Goal: Task Accomplishment & Management: Complete application form

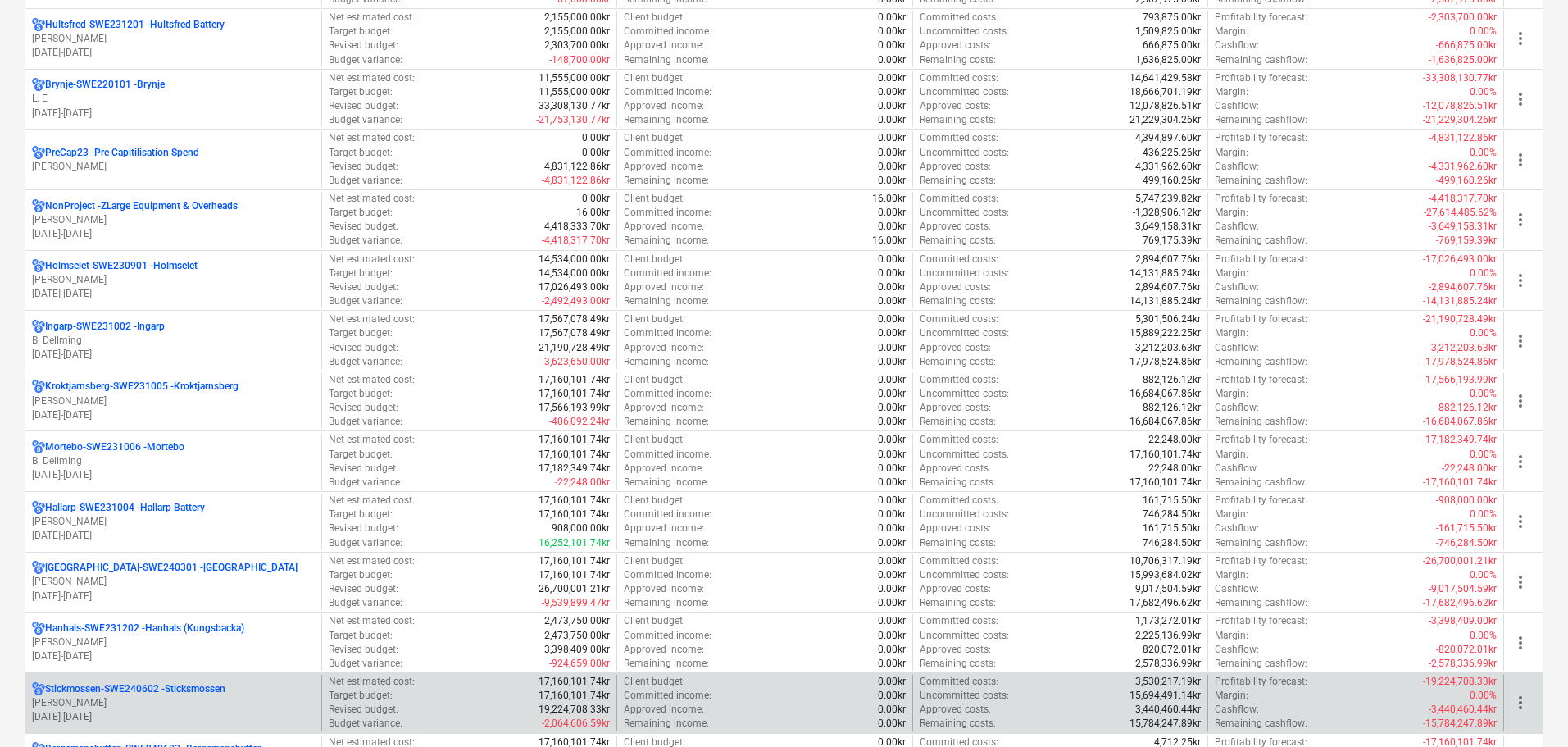
scroll to position [820, 0]
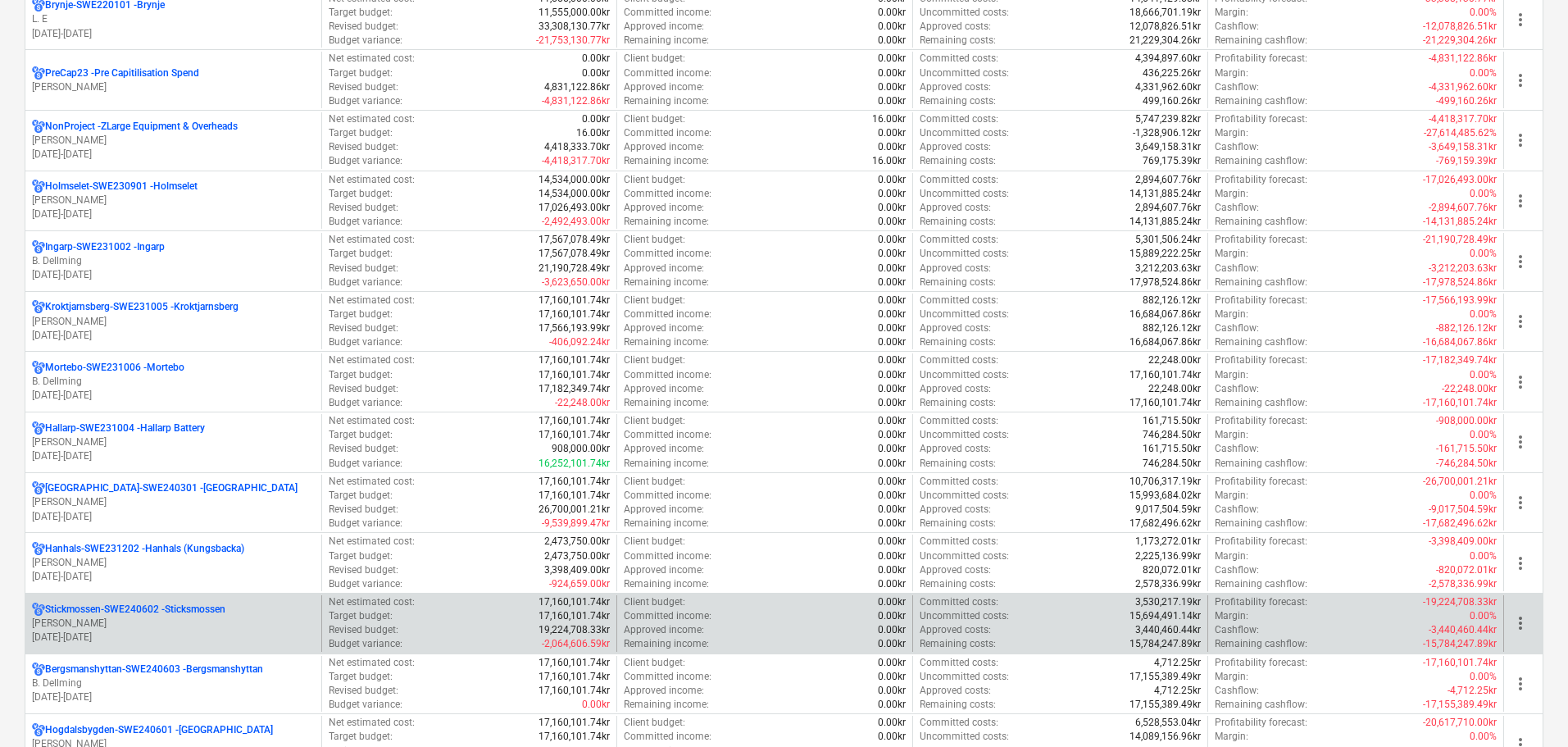
click at [221, 621] on p "[PERSON_NAME]" at bounding box center [173, 623] width 283 height 14
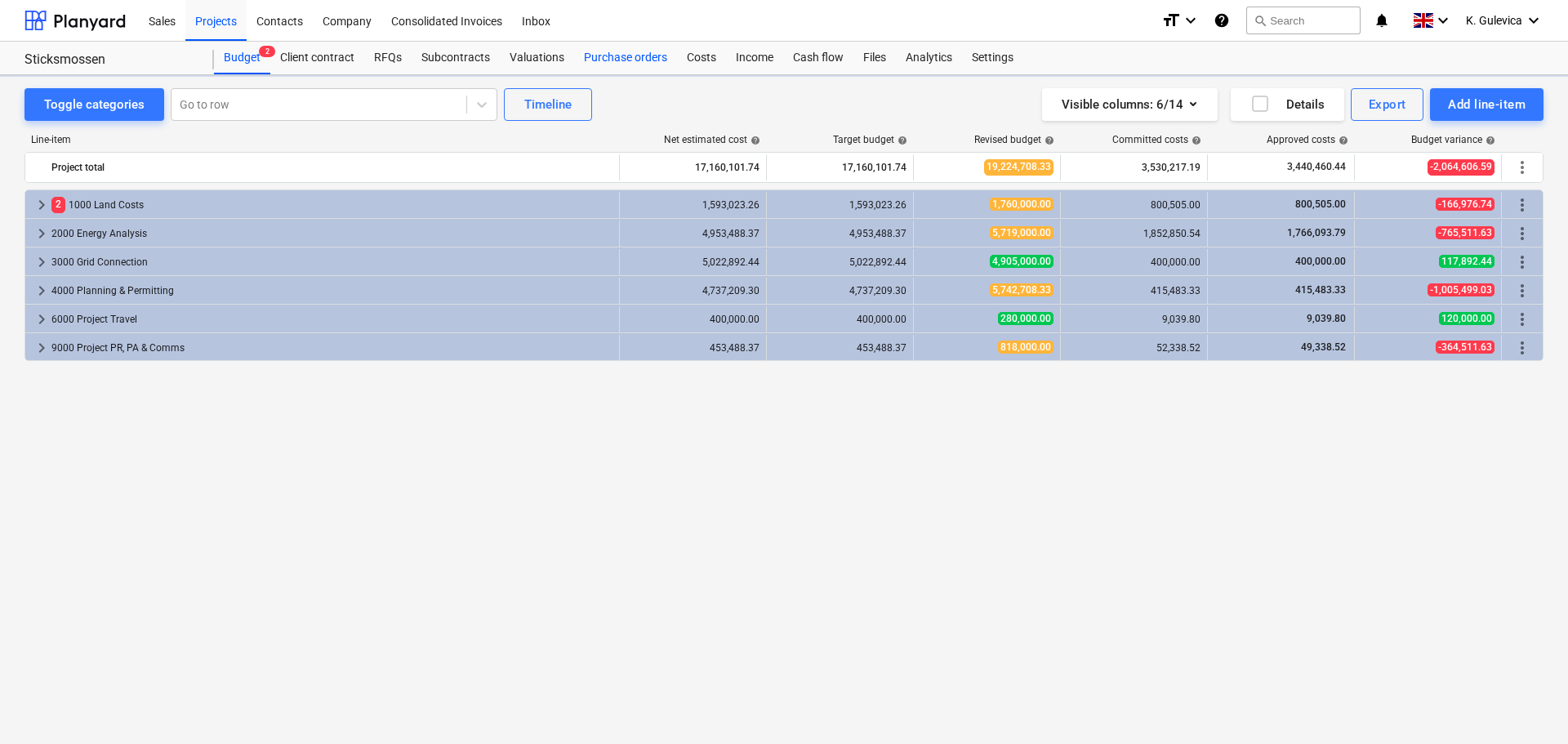
click at [609, 57] on div "Purchase orders" at bounding box center [625, 58] width 103 height 33
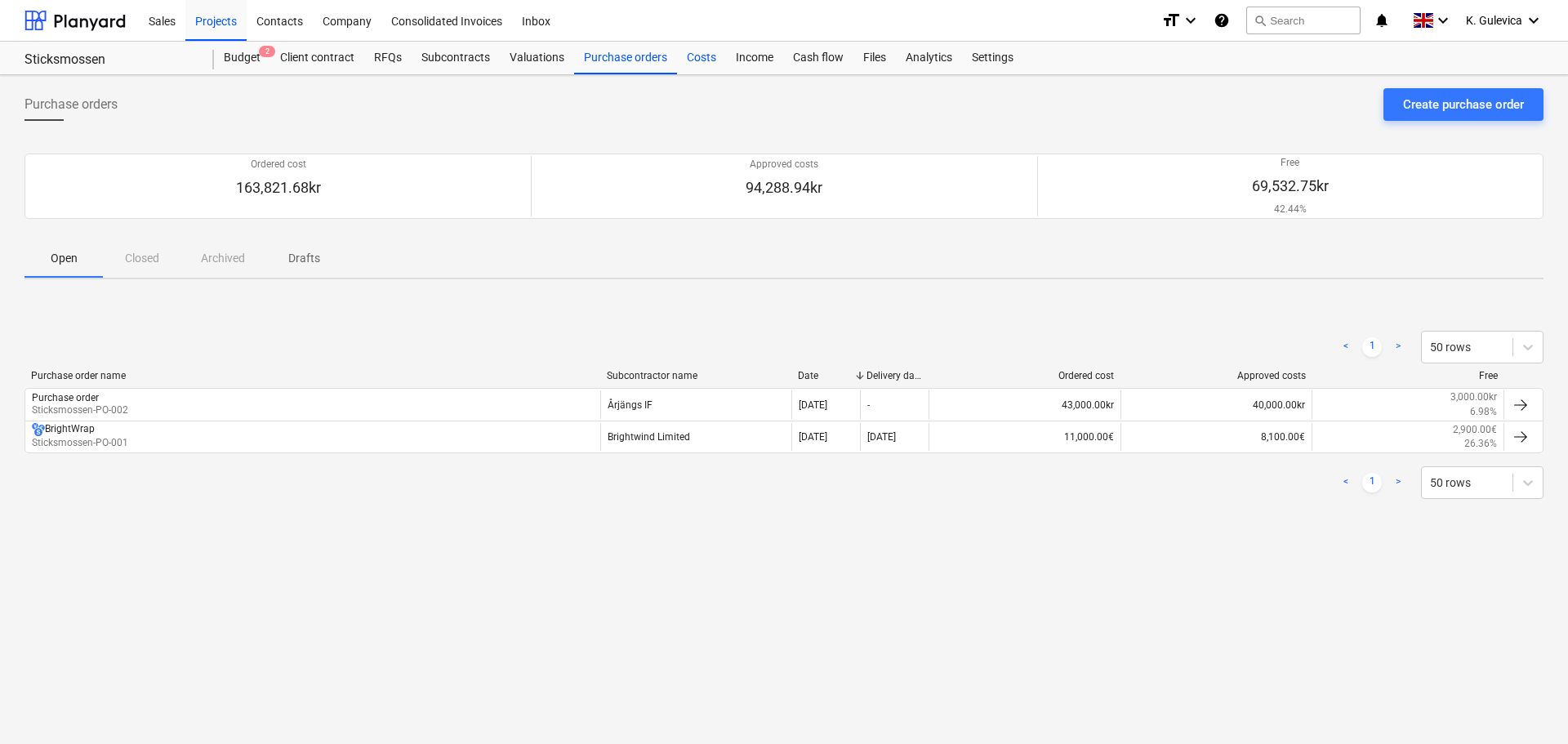
click at [696, 57] on div "Costs" at bounding box center [701, 58] width 49 height 33
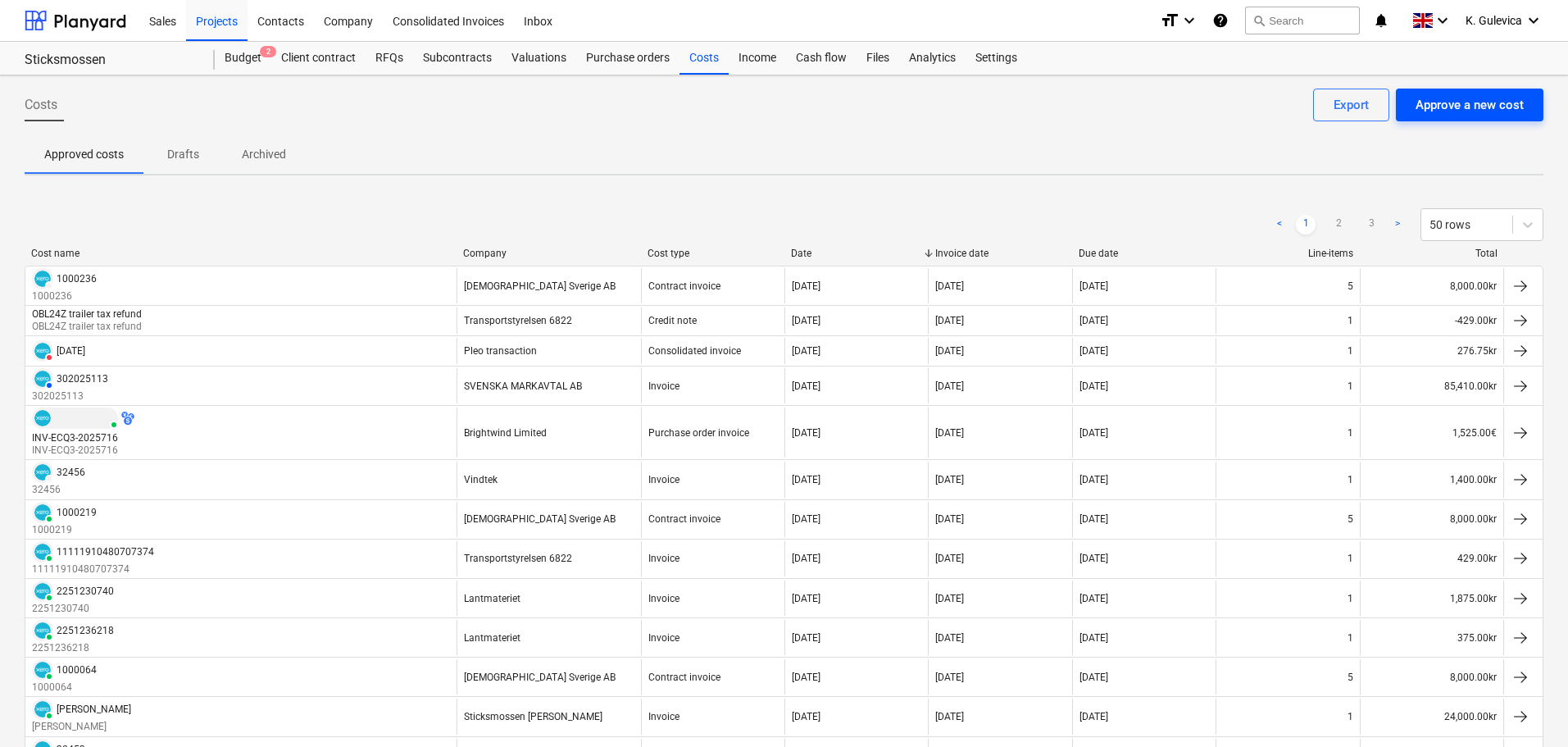
click at [1493, 105] on div "Approve a new cost" at bounding box center [1470, 104] width 108 height 21
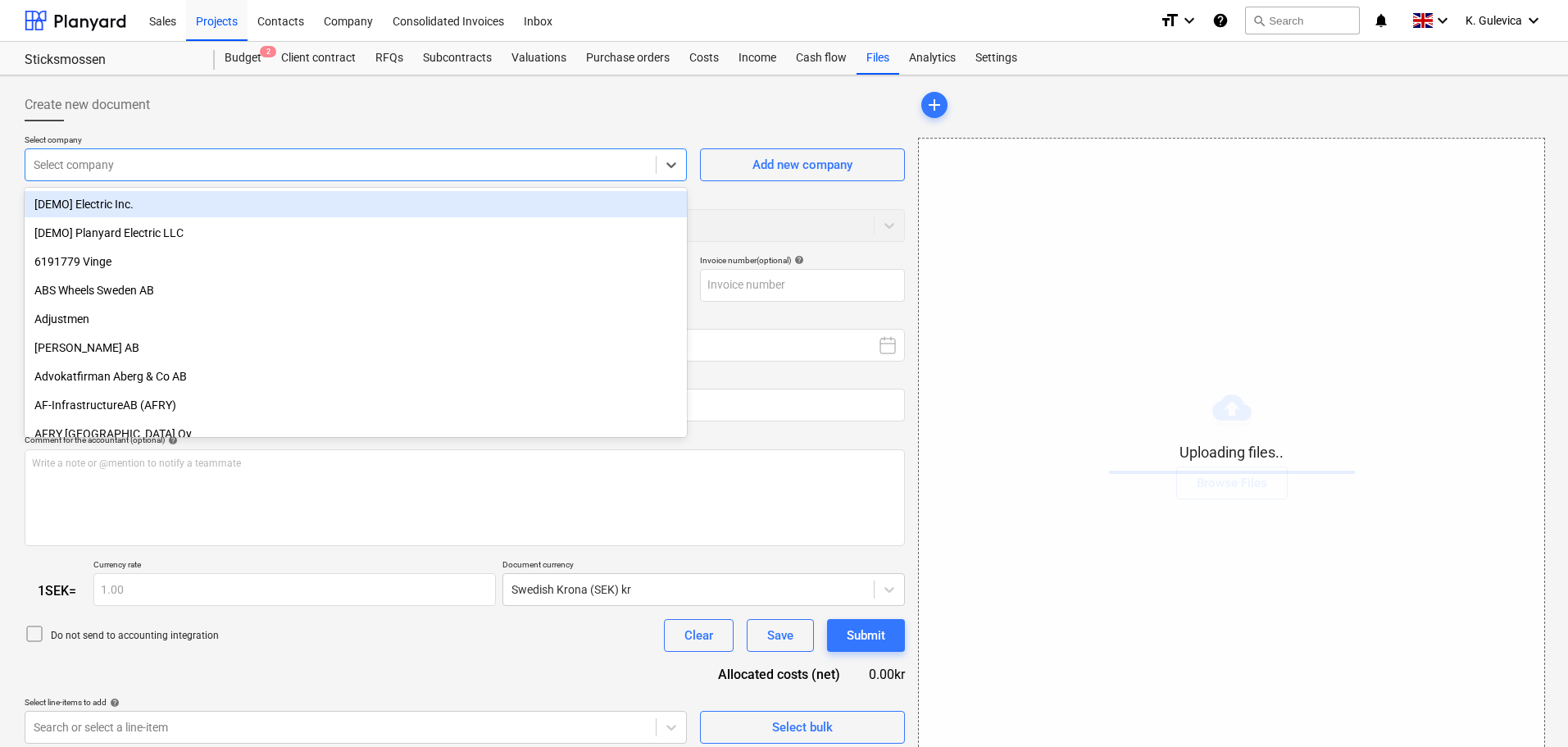
click at [217, 168] on div at bounding box center [341, 165] width 614 height 16
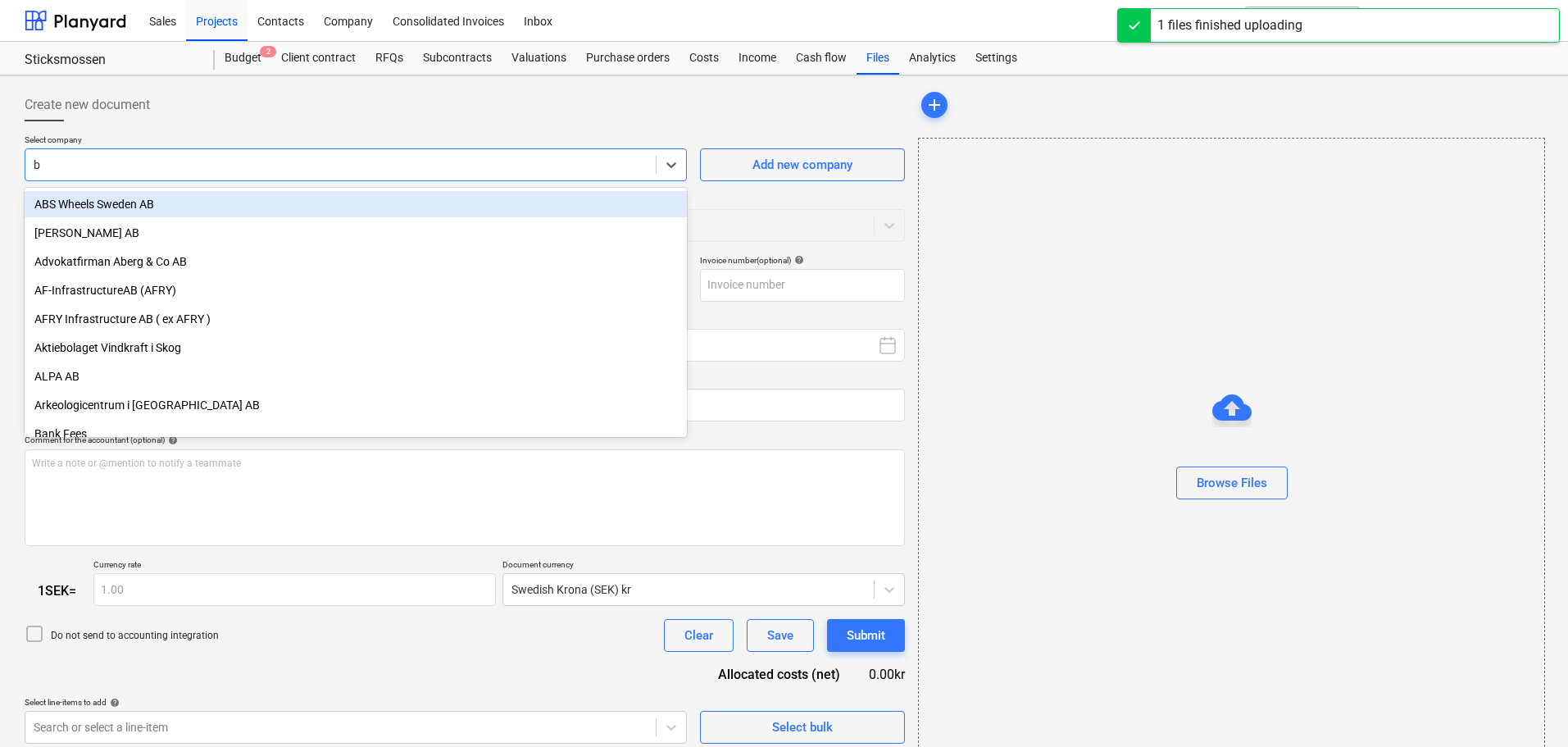
type input "br"
type input "Invoice INV-ECQ3-2025852.pdf"
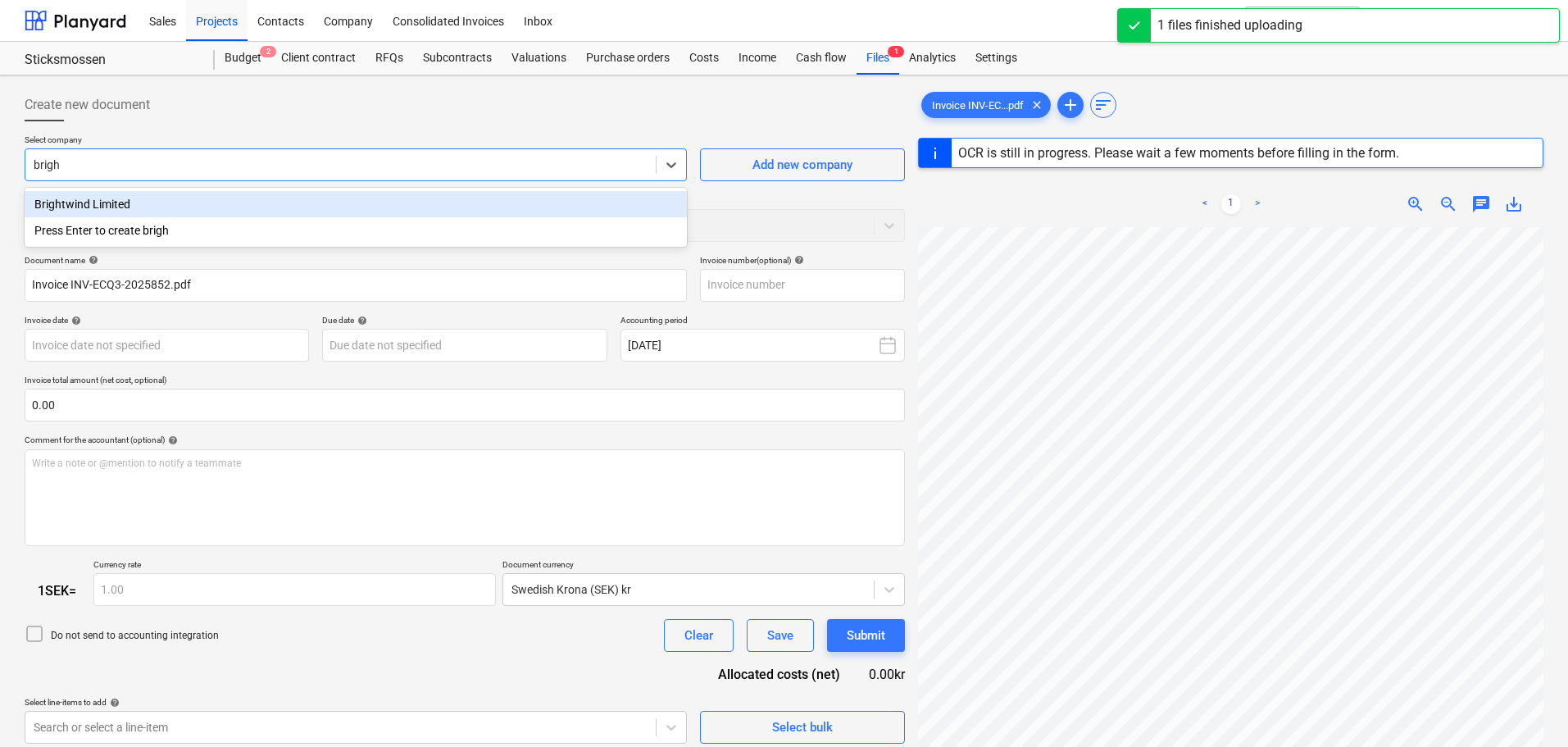
type input "bright"
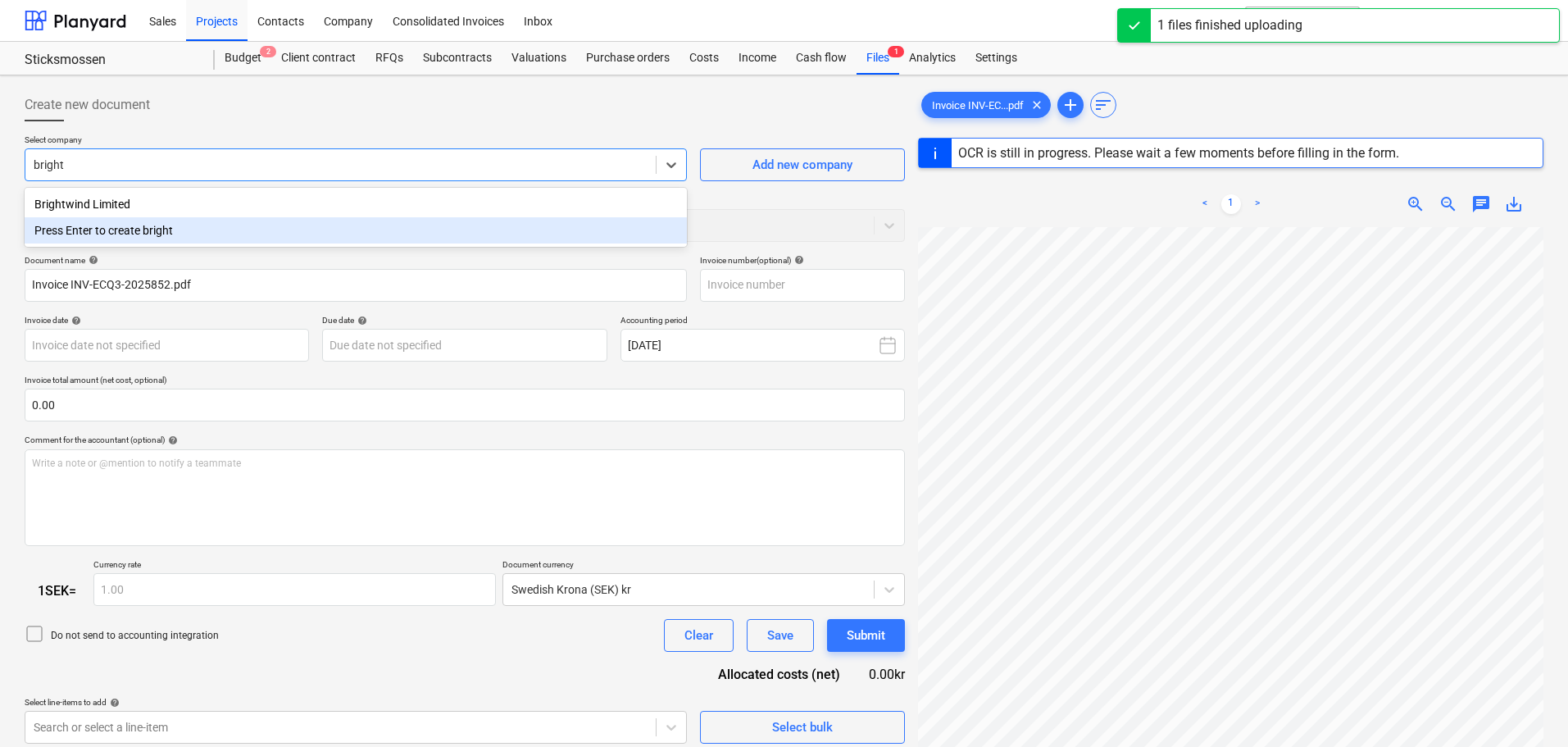
click at [166, 219] on div "Press Enter to create bright" at bounding box center [356, 230] width 662 height 26
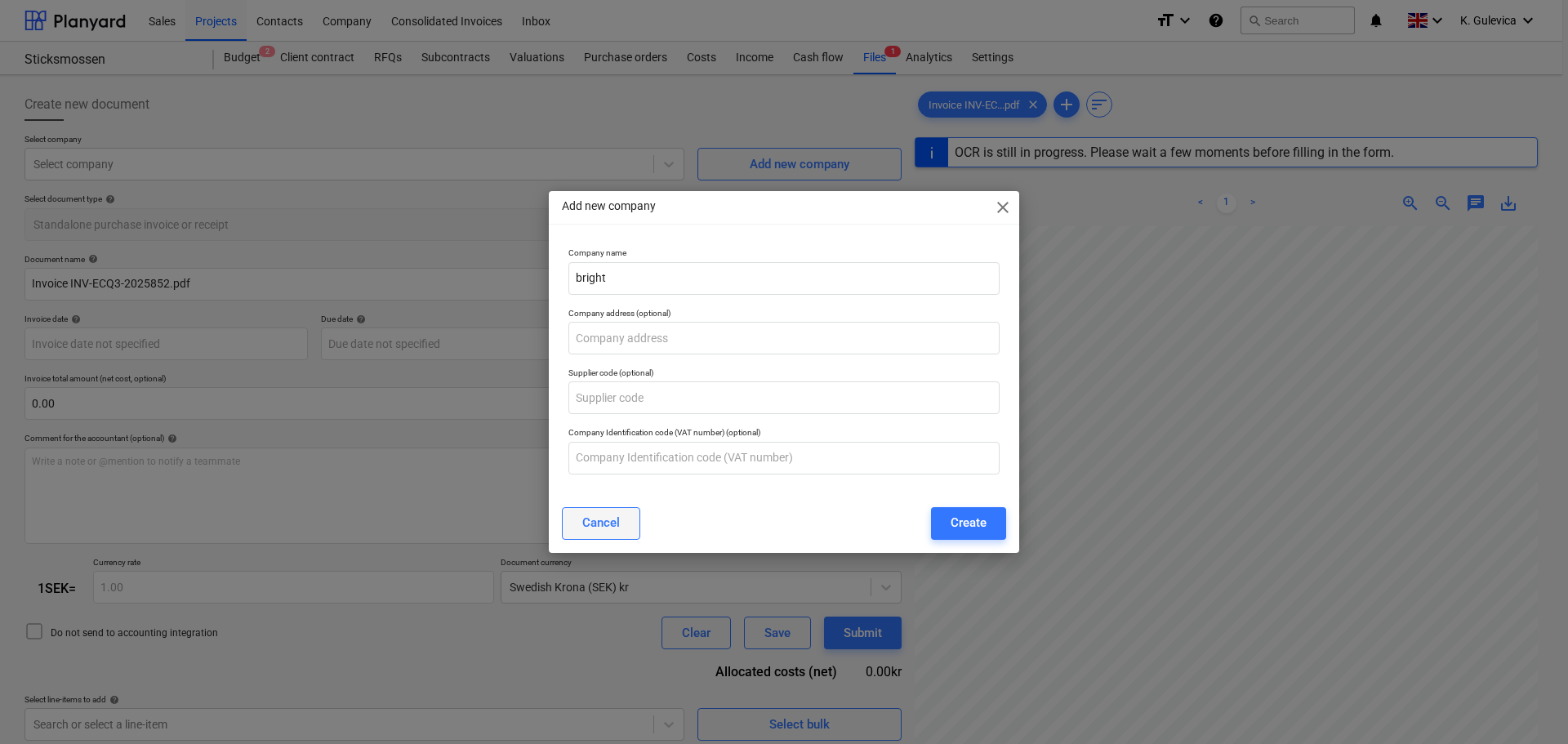
click at [628, 524] on button "Cancel" at bounding box center [601, 523] width 79 height 33
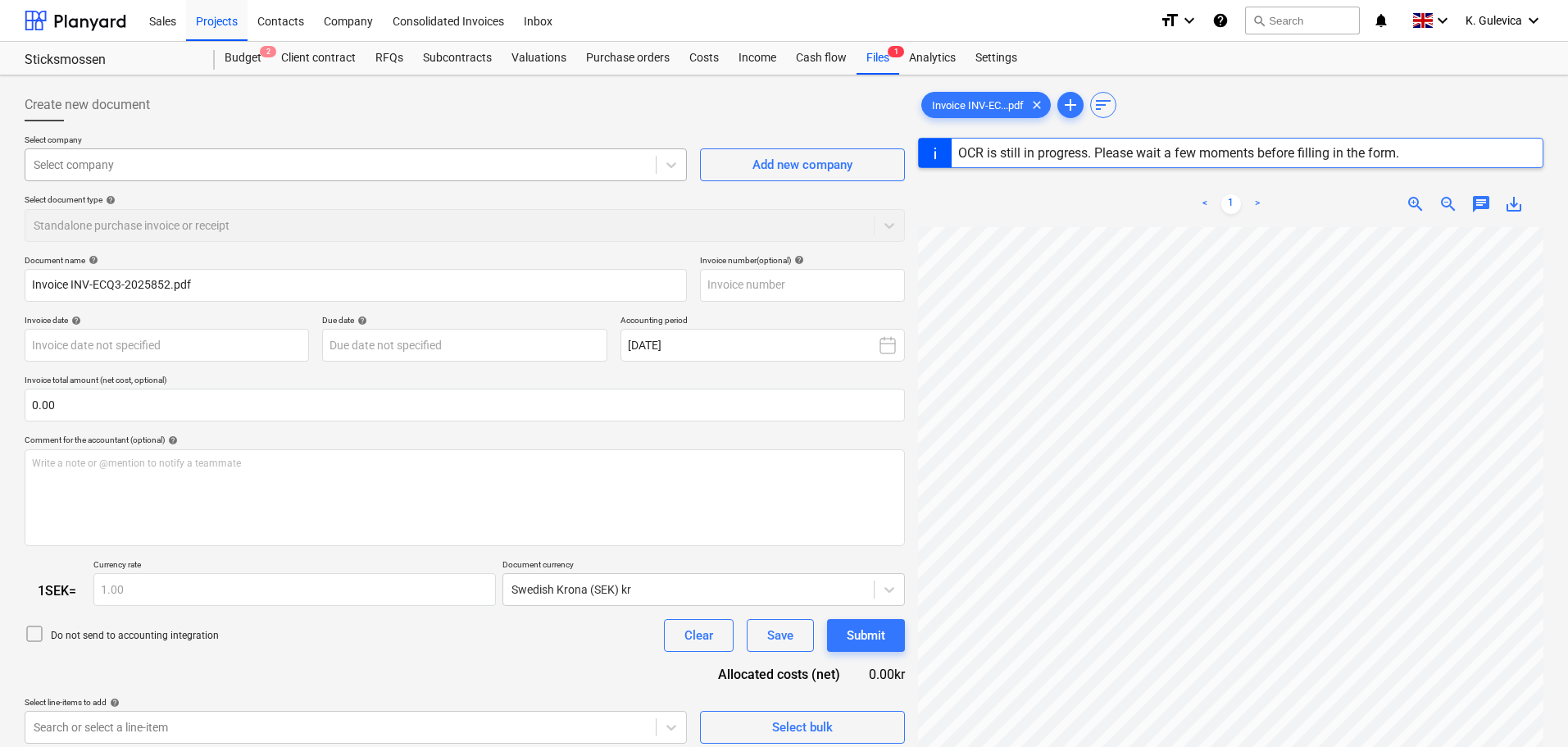
click at [190, 157] on div at bounding box center [341, 165] width 614 height 16
click at [132, 164] on div at bounding box center [341, 165] width 614 height 16
click at [609, 146] on p "Select company" at bounding box center [356, 141] width 662 height 14
click at [692, 169] on div "Select company Select company Add new company" at bounding box center [465, 157] width 880 height 47
click at [653, 166] on div "Select company" at bounding box center [340, 164] width 630 height 23
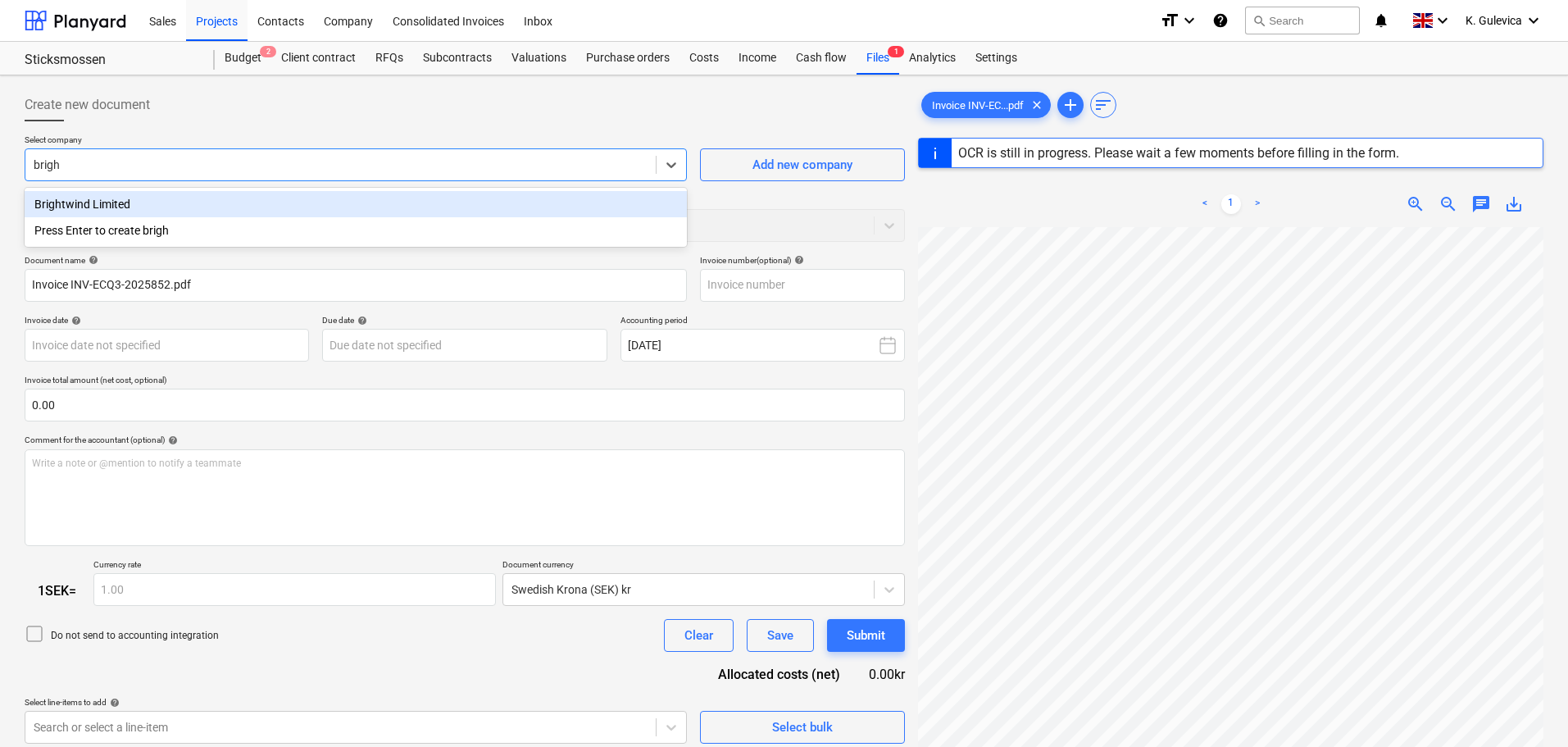
type input "bright"
click at [207, 199] on div "Brightwind Limited" at bounding box center [356, 204] width 662 height 26
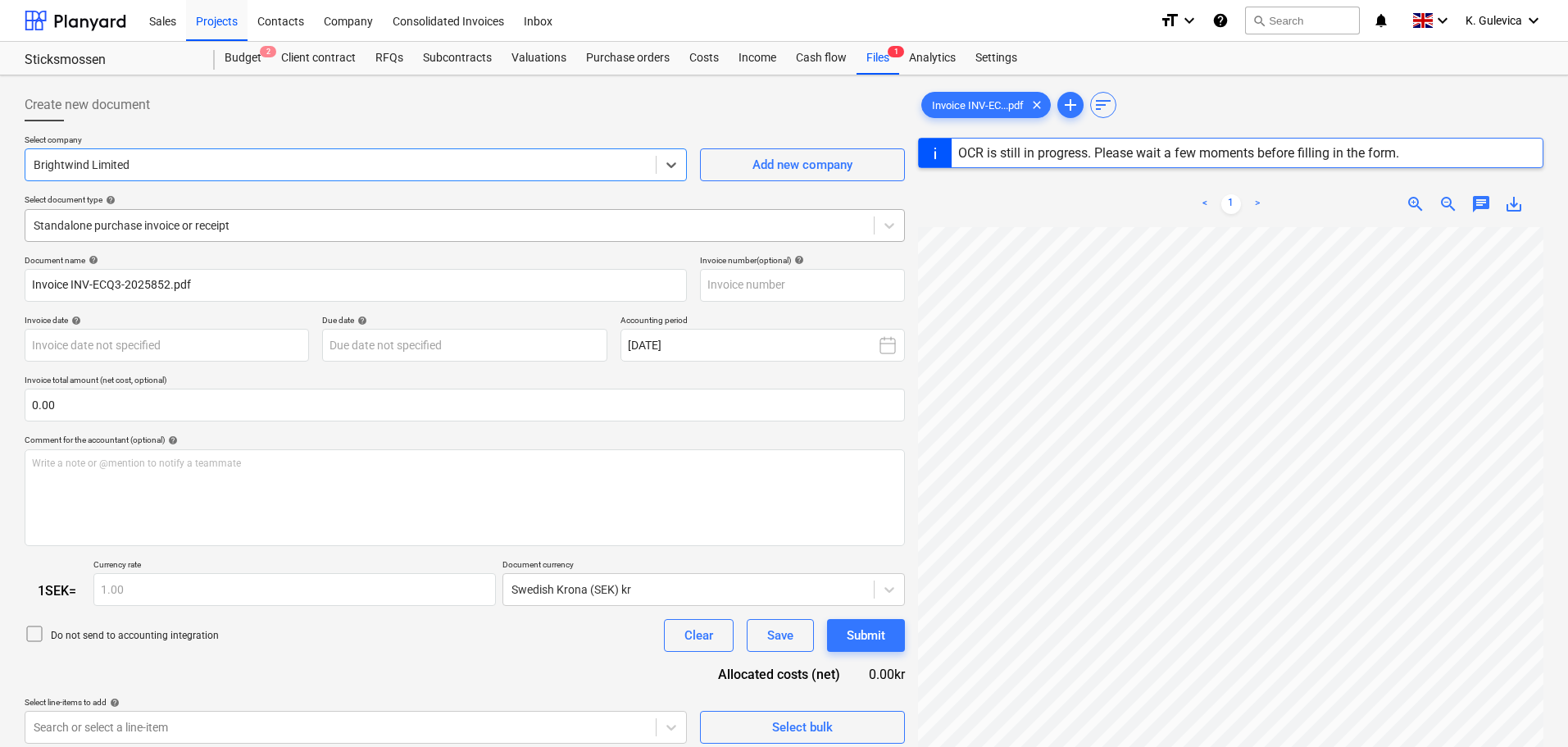
click at [282, 225] on div at bounding box center [450, 225] width 832 height 16
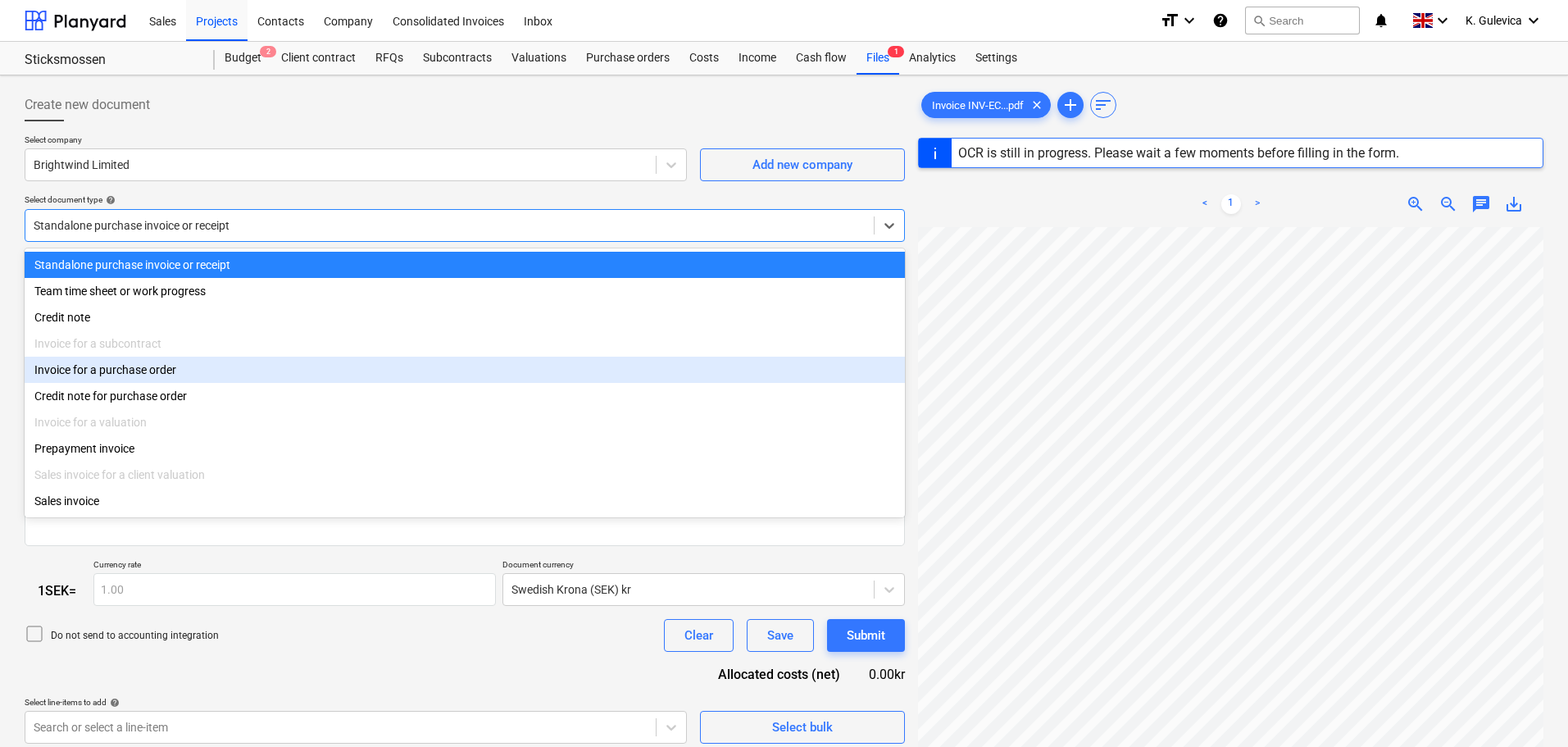
click at [171, 376] on div "Invoice for a purchase order" at bounding box center [465, 370] width 880 height 26
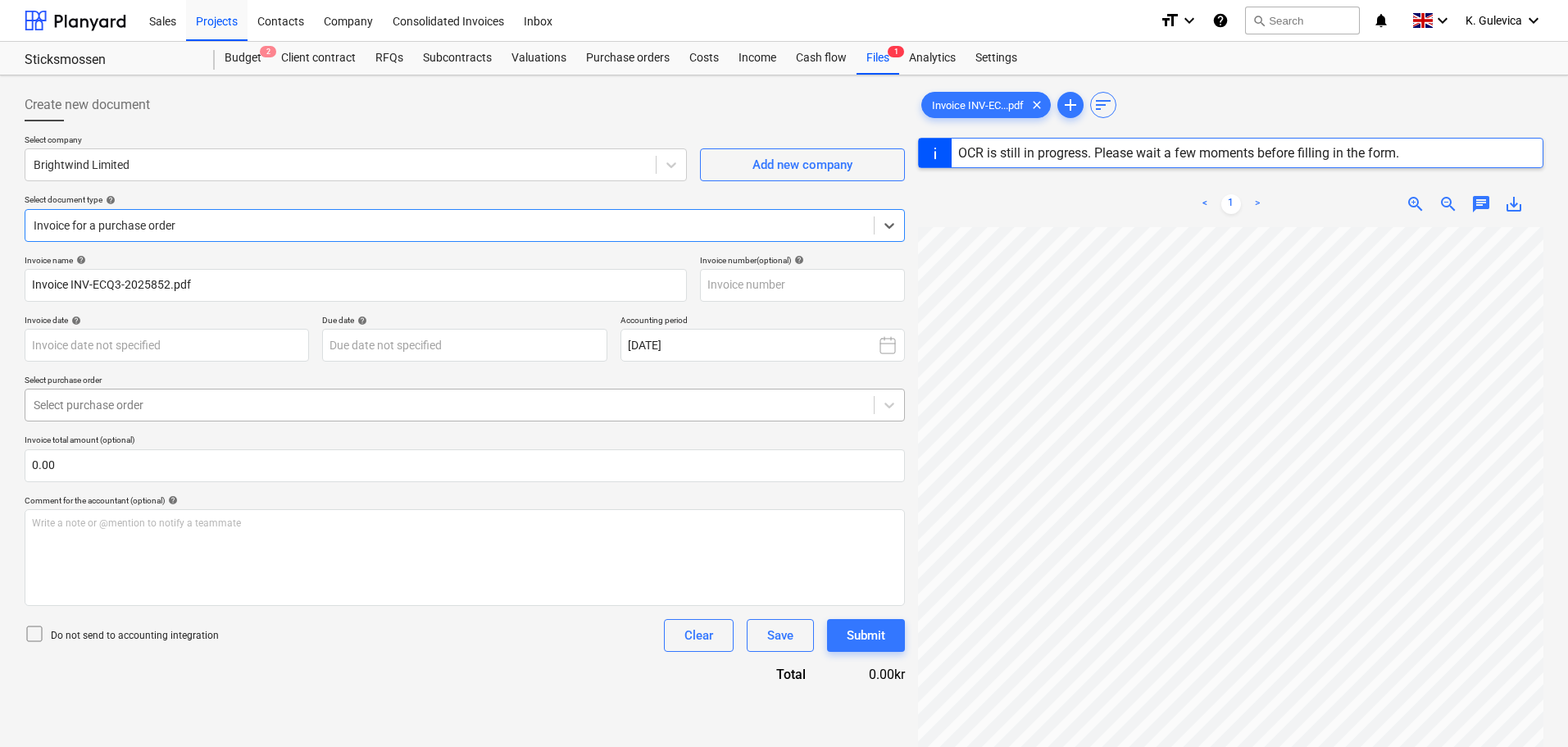
click at [249, 401] on div at bounding box center [450, 405] width 832 height 16
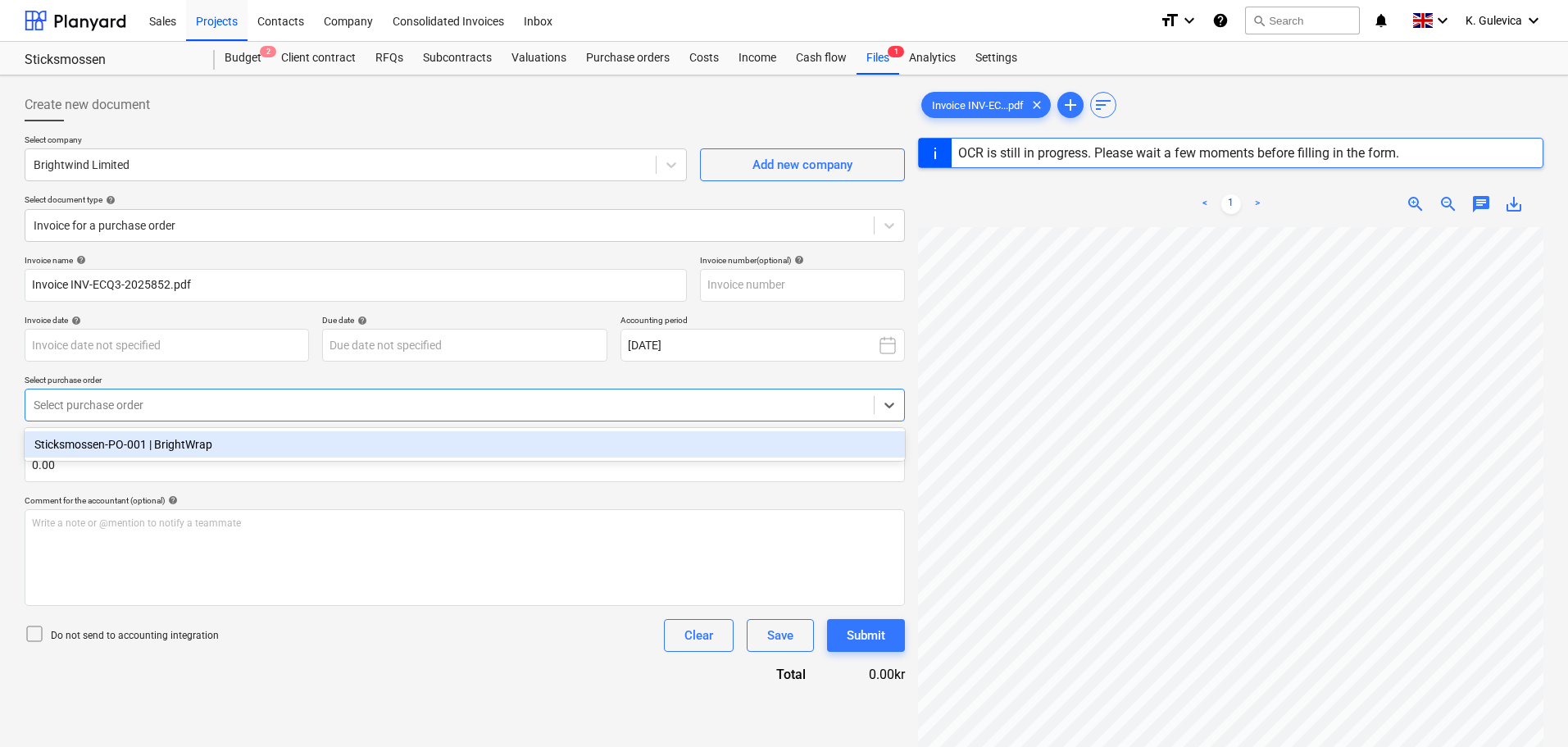
click at [207, 450] on div "Sticksmossen-PO-001 | BrightWrap" at bounding box center [465, 444] width 880 height 26
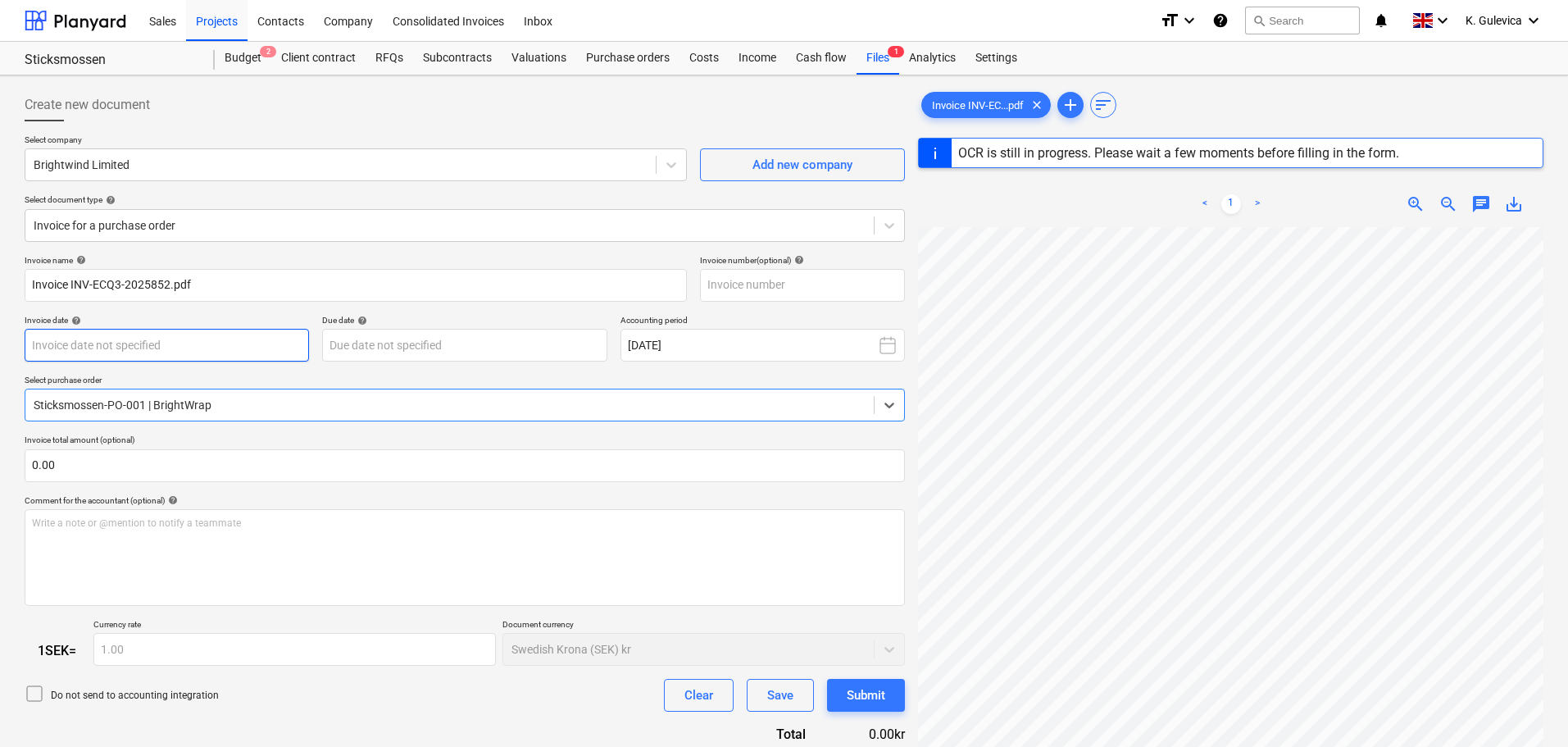
click at [202, 351] on body "Sales Projects Contacts Company Consolidated Invoices Inbox format_size keyboar…" at bounding box center [784, 373] width 1568 height 747
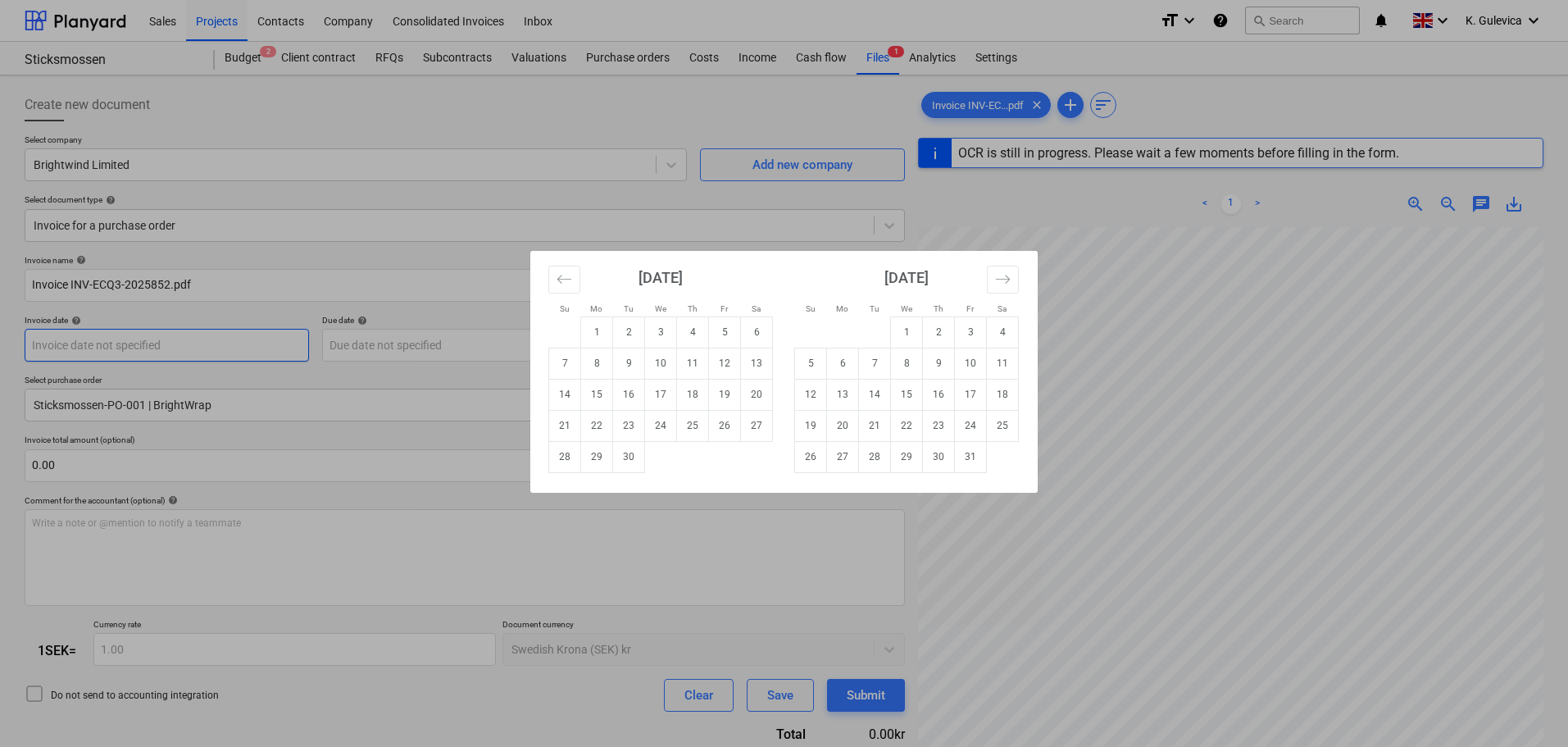
type input "INV-ECQ3-2025852"
type input "[DATE]"
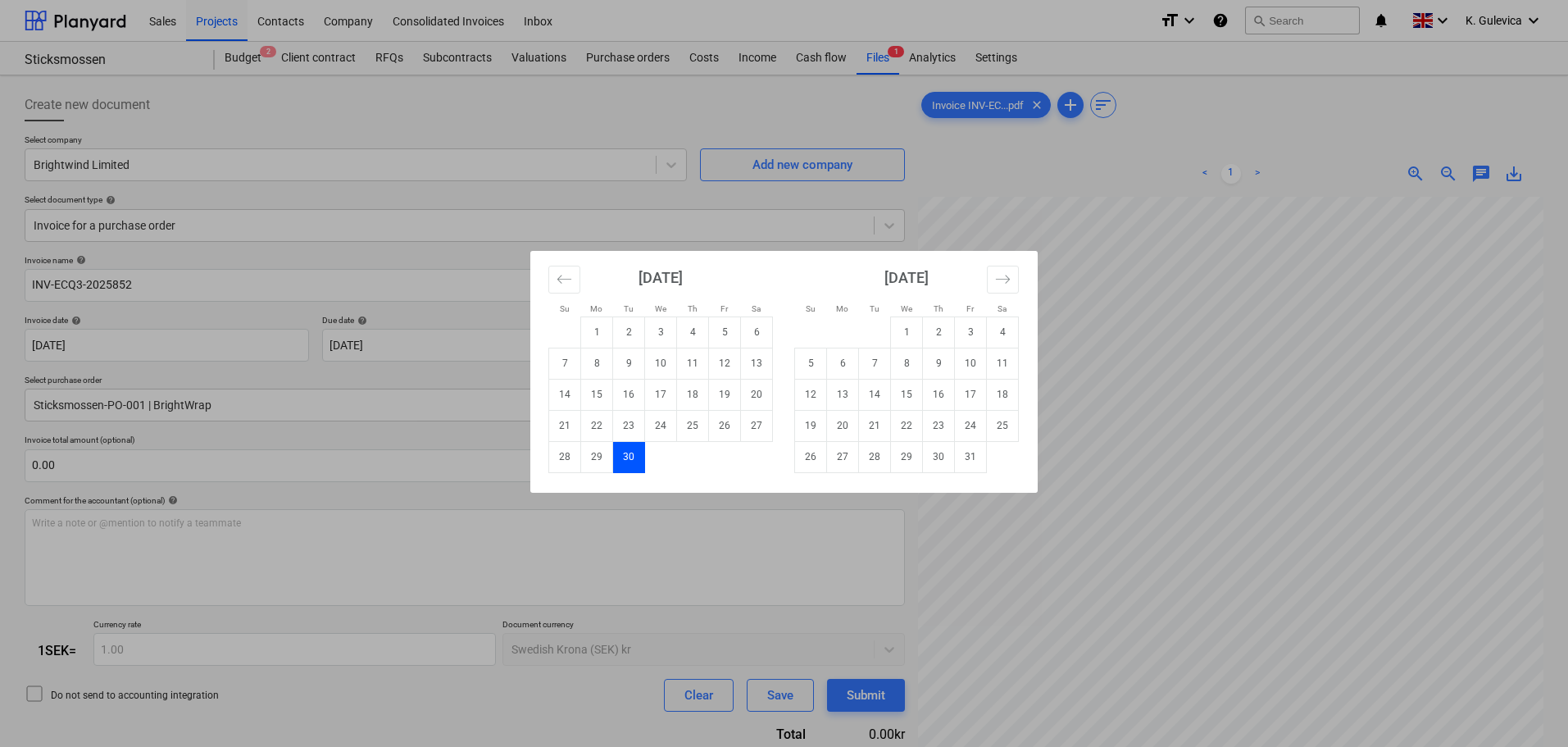
click at [252, 348] on div "Su Mo Tu We Th Fr Sa Su Mo Tu We Th Fr Sa [DATE] 1 2 3 4 5 6 7 8 9 10 11 12 13 …" at bounding box center [784, 373] width 1568 height 747
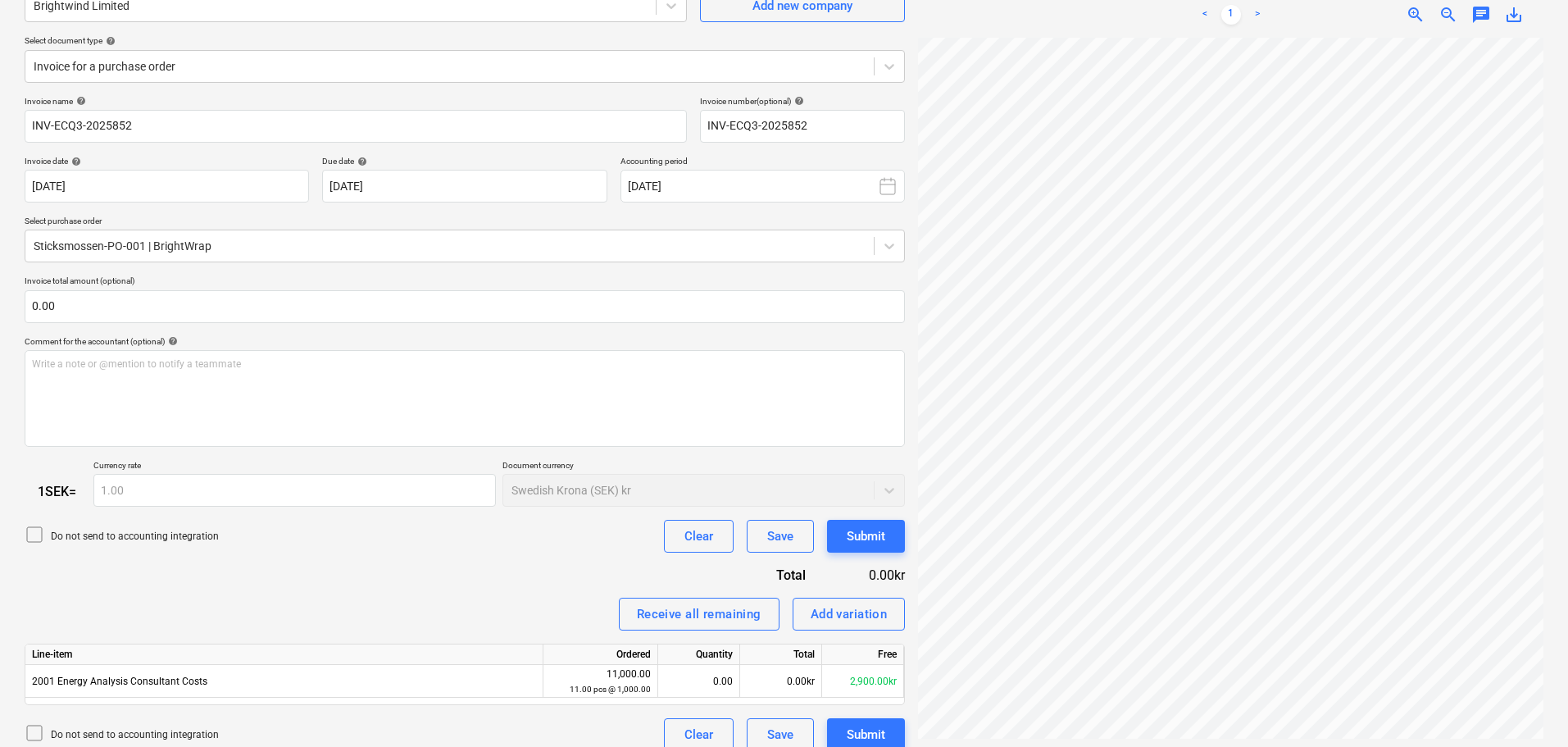
scroll to position [164, 0]
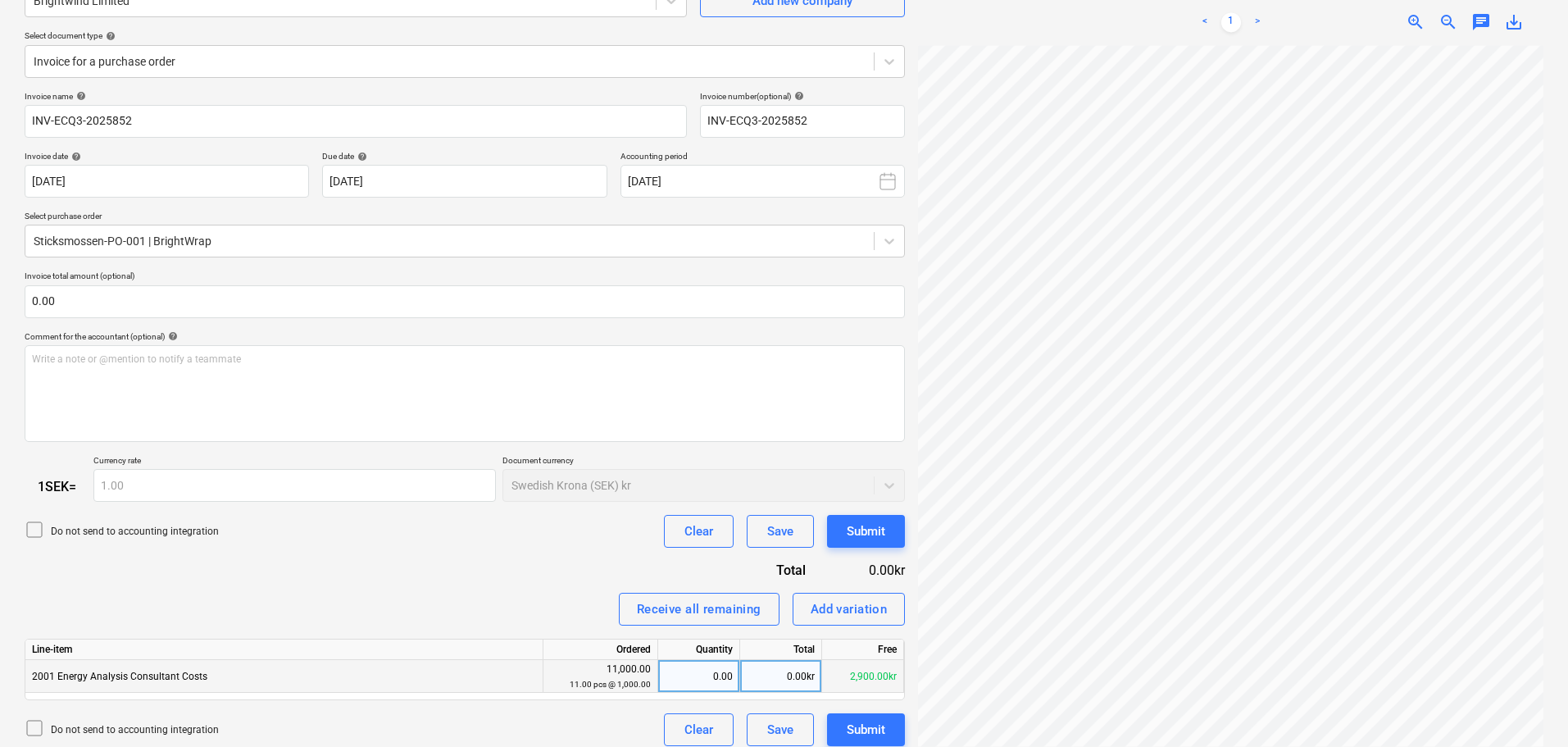
click at [799, 671] on div "0.00kr" at bounding box center [781, 676] width 82 height 33
type input "1525"
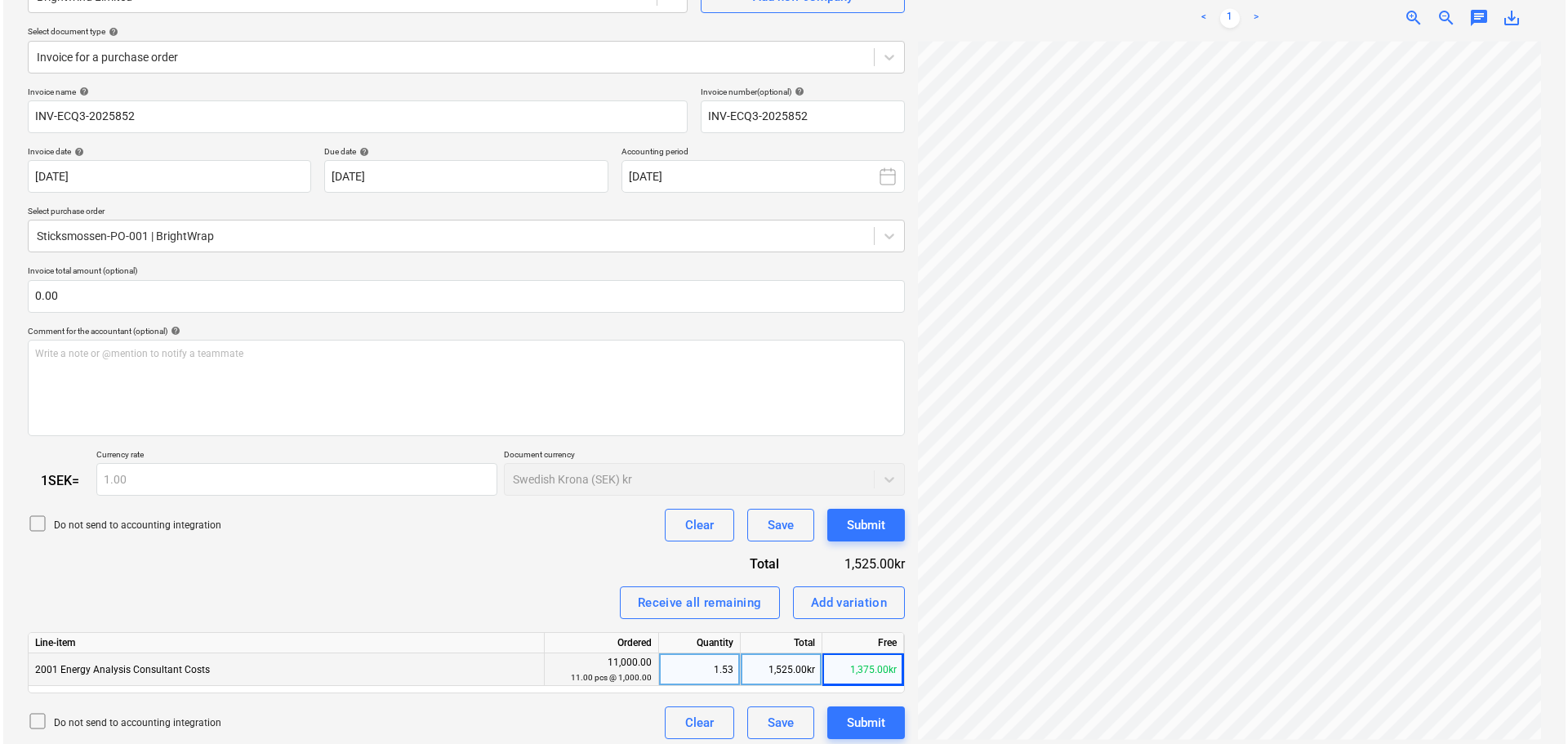
scroll to position [175, 0]
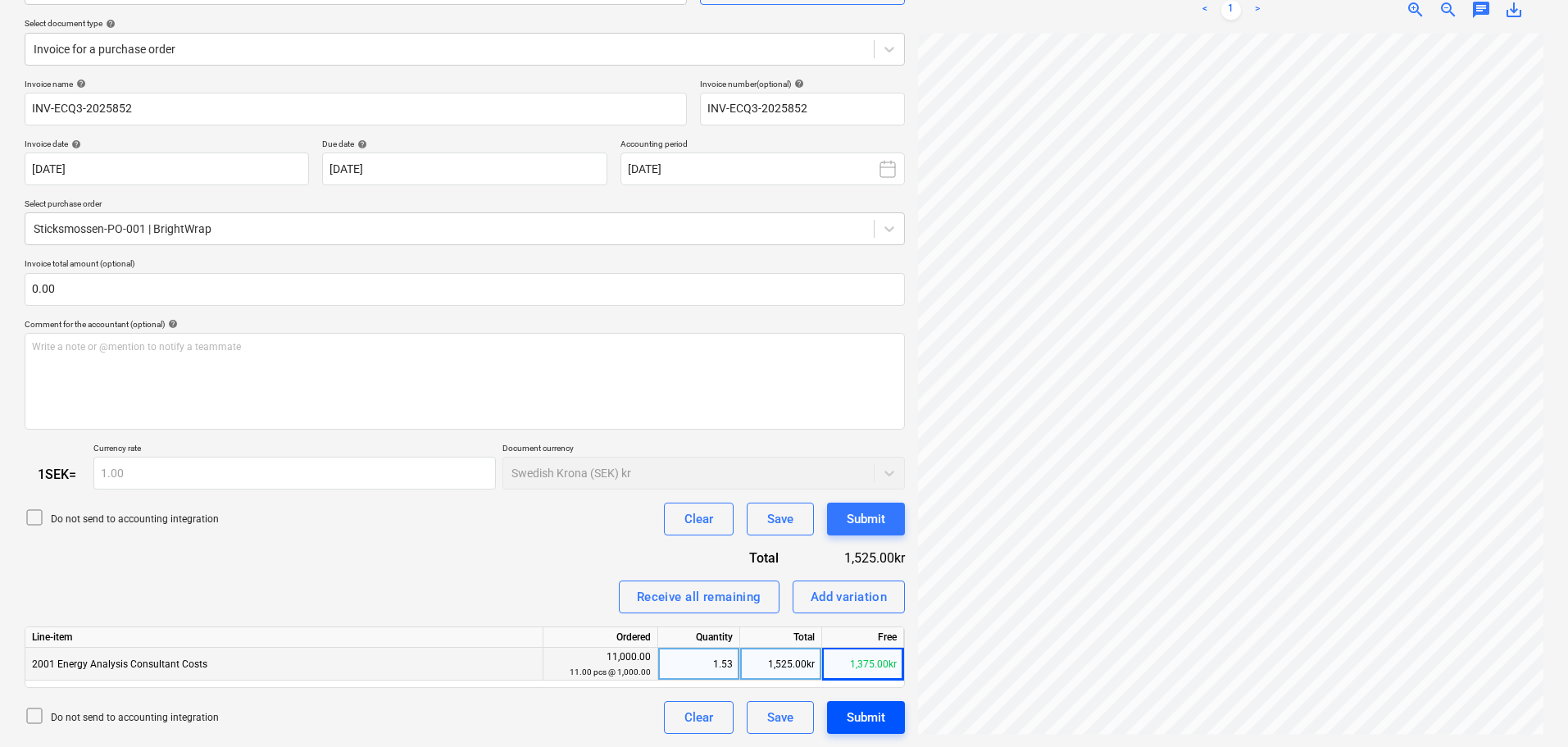
click at [858, 714] on div "Submit" at bounding box center [866, 717] width 39 height 21
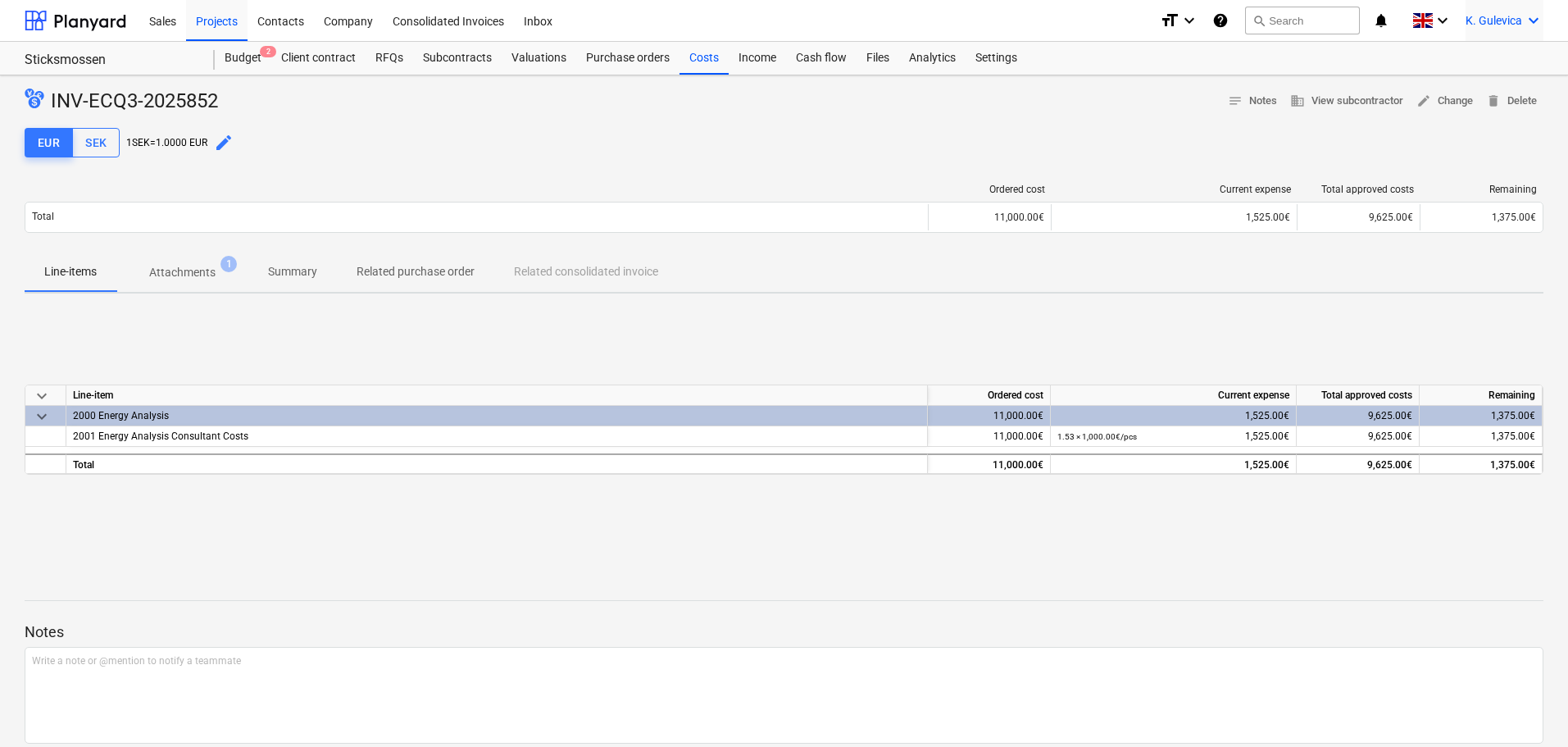
click at [1498, 26] on span "K. Gulevica" at bounding box center [1494, 20] width 57 height 13
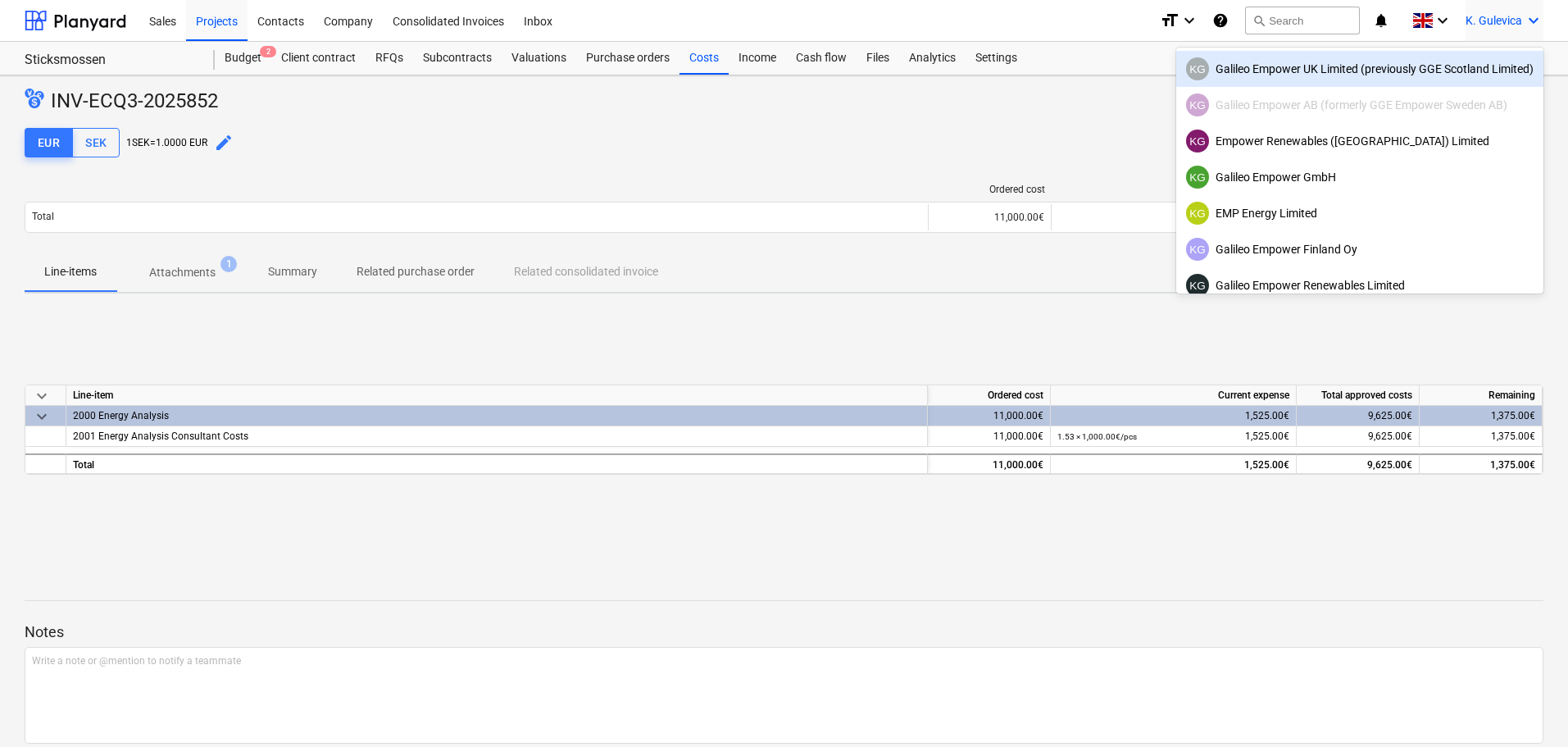
click at [1304, 68] on div "KG Galileo Empower UK Limited (previously GGE Scotland Limited)" at bounding box center [1360, 68] width 348 height 23
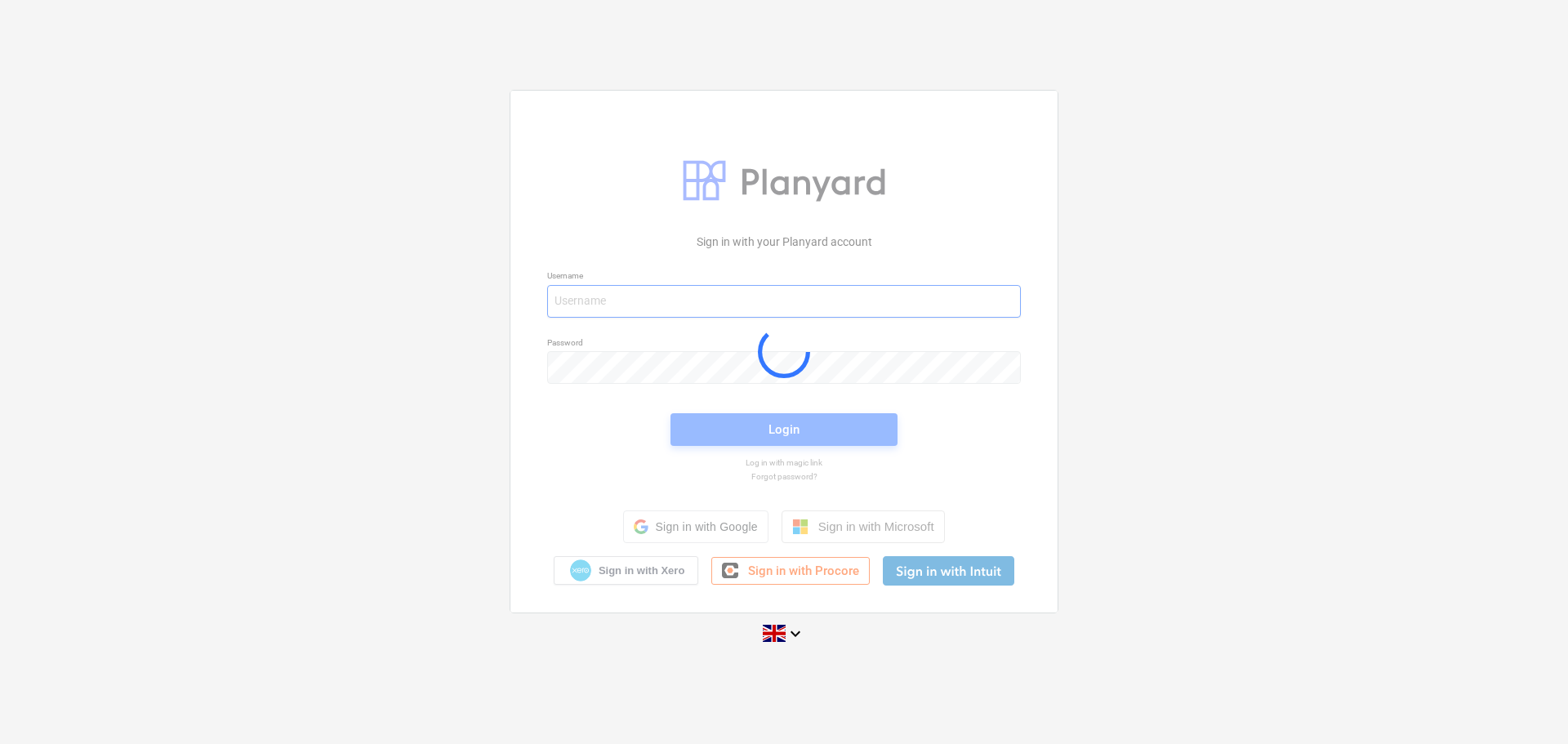
type input "[EMAIL_ADDRESS][DOMAIN_NAME]"
